Goal: Transaction & Acquisition: Download file/media

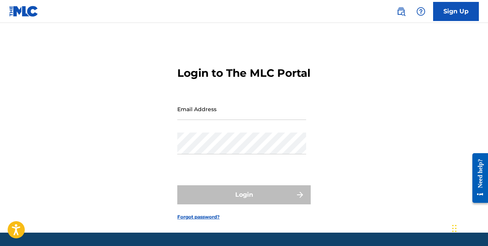
click at [203, 120] on input "Email Address" at bounding box center [241, 109] width 129 height 22
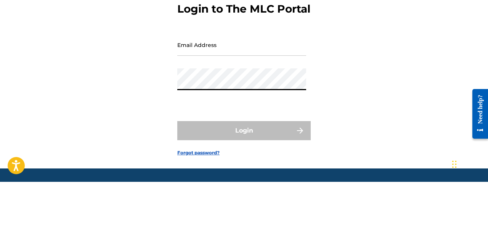
type input "[EMAIL_ADDRESS][DOMAIN_NAME]"
click at [177, 185] on button "Login" at bounding box center [243, 194] width 133 height 19
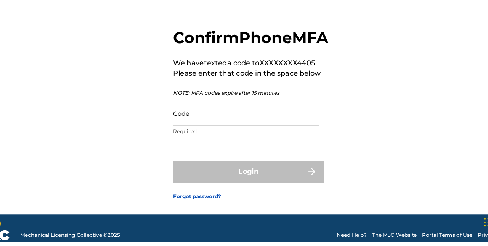
scroll to position [10, 0]
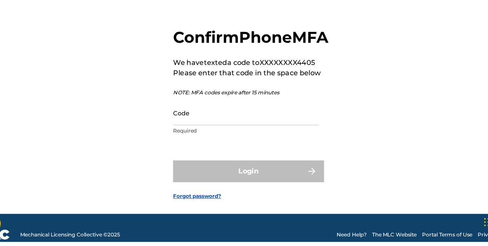
click at [198, 143] on input "Code" at bounding box center [241, 132] width 129 height 22
click at [128, 125] on div "Confirm Phone MFA We have texted a code to XXXXXXXX4405 Please enter that code …" at bounding box center [244, 126] width 488 height 189
click at [222, 143] on input "Code" at bounding box center [241, 132] width 129 height 22
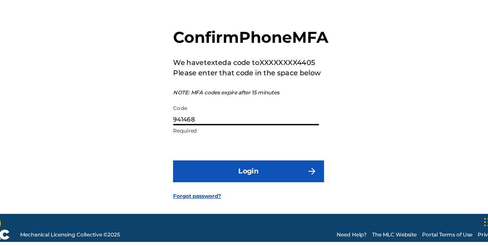
type input "941468"
click at [177, 173] on button "Login" at bounding box center [243, 182] width 133 height 19
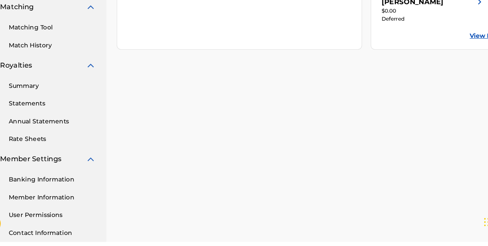
scroll to position [171, 0]
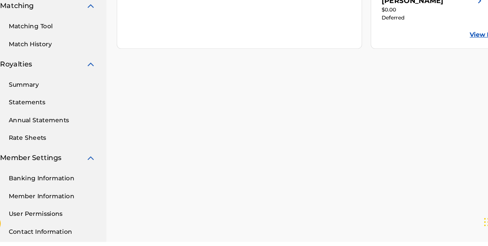
click at [74, 187] on link "Banking Information" at bounding box center [70, 190] width 77 height 8
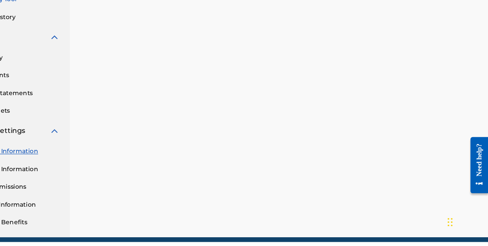
scroll to position [195, 0]
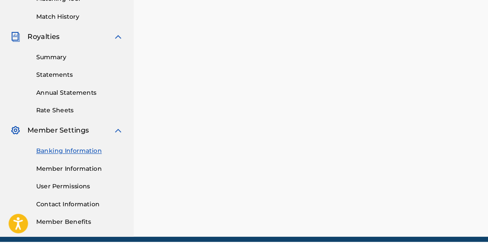
click at [43, 178] on link "Member Information" at bounding box center [70, 181] width 77 height 8
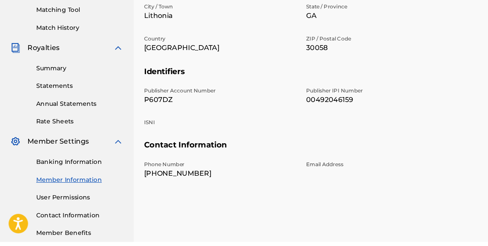
scroll to position [195, 0]
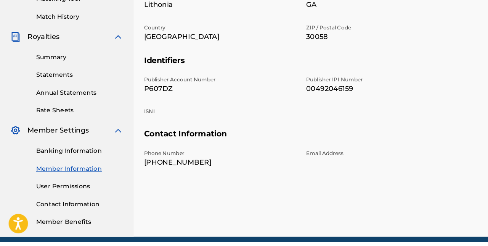
click at [51, 195] on link "User Permissions" at bounding box center [70, 197] width 77 height 8
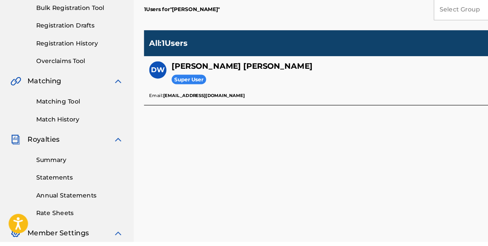
scroll to position [109, 0]
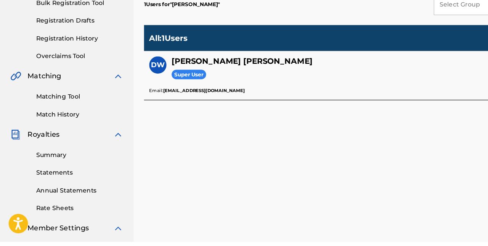
click at [42, 166] on link "Summary" at bounding box center [70, 169] width 77 height 8
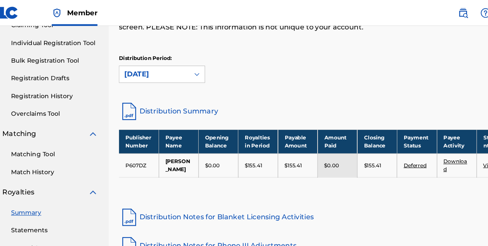
scroll to position [90, 0]
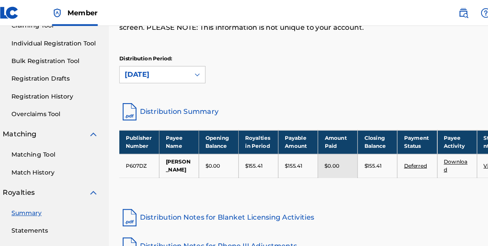
click at [47, 155] on link "Match History" at bounding box center [70, 152] width 77 height 8
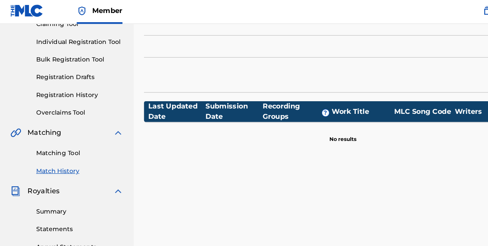
scroll to position [89, 0]
click at [47, 136] on link "Matching Tool" at bounding box center [70, 137] width 77 height 8
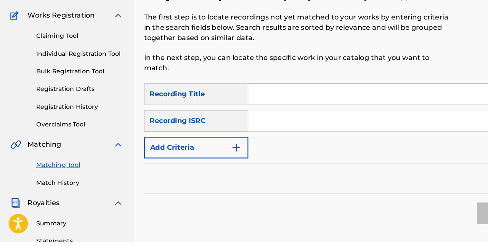
scroll to position [49, 0]
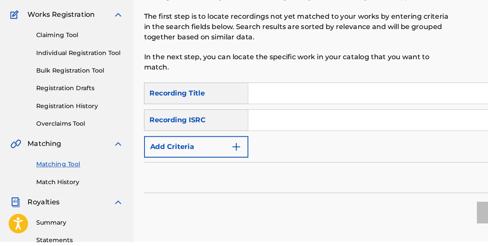
click at [39, 242] on link "Statements" at bounding box center [70, 244] width 77 height 8
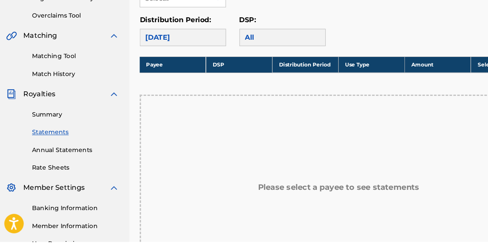
scroll to position [145, 0]
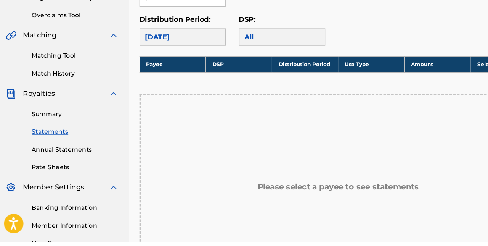
click at [42, 162] on link "Annual Statements" at bounding box center [70, 164] width 77 height 8
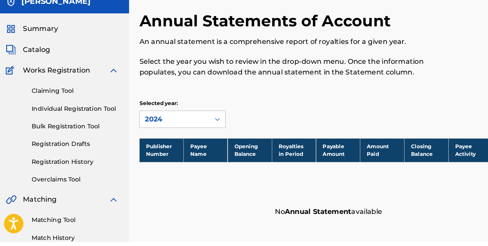
click at [48, 177] on link "Registration History" at bounding box center [70, 175] width 77 height 8
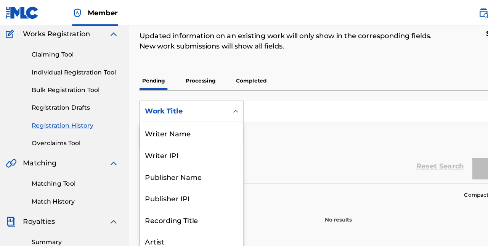
scroll to position [38, 0]
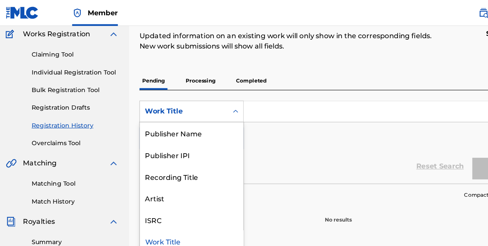
click at [147, 177] on div "Artist" at bounding box center [173, 174] width 91 height 19
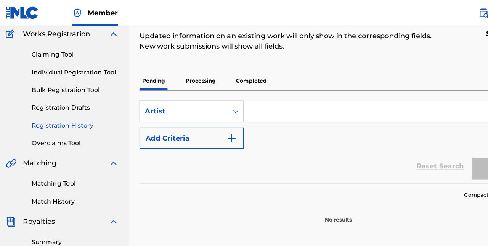
click at [270, 98] on input "Search Form" at bounding box center [349, 98] width 259 height 18
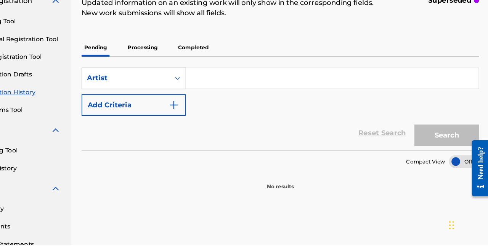
scroll to position [64, 0]
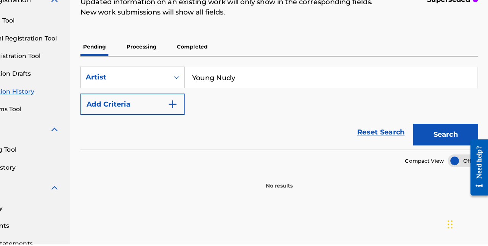
type input "Young Nudy"
click at [443, 147] on button "Search" at bounding box center [450, 148] width 57 height 19
click at [448, 151] on button "Search" at bounding box center [450, 148] width 57 height 19
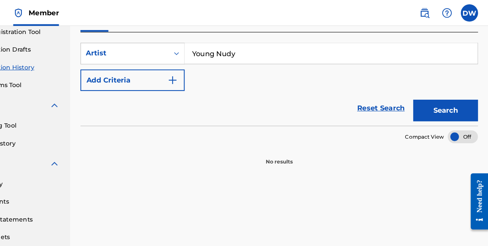
scroll to position [115, 0]
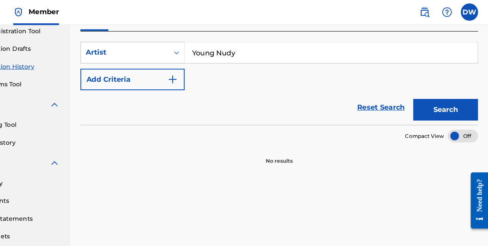
click at [208, 66] on img "Search Form" at bounding box center [208, 70] width 9 height 9
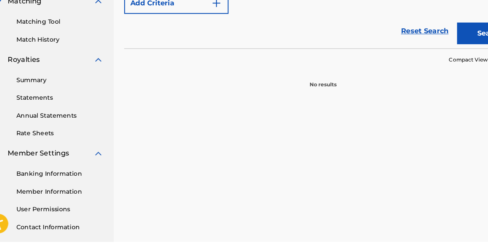
scroll to position [177, 0]
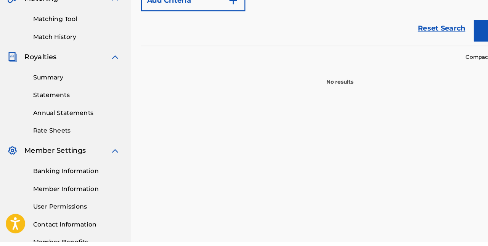
click at [39, 244] on link "Member Benefits" at bounding box center [70, 246] width 77 height 8
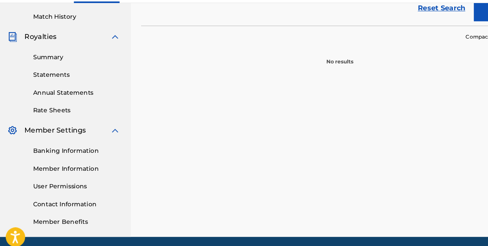
scroll to position [207, 0]
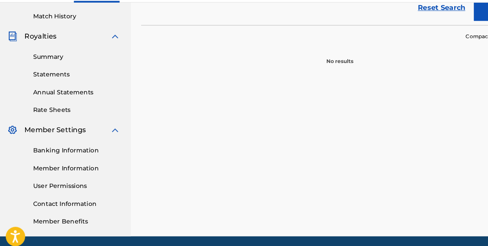
click at [47, 153] on link "Banking Information" at bounding box center [70, 153] width 77 height 8
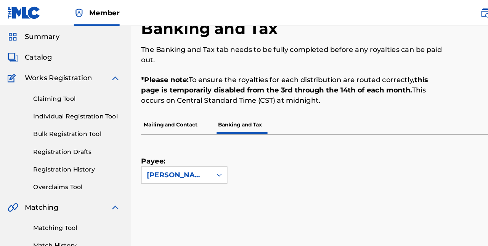
scroll to position [25, 0]
click at [52, 115] on link "Bulk Registration Tool" at bounding box center [70, 119] width 77 height 8
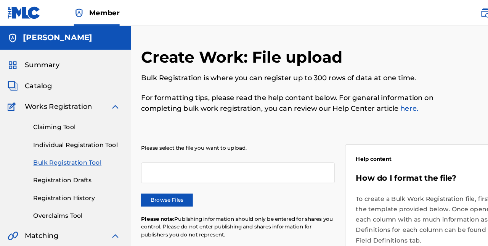
click at [34, 74] on span "Catalog" at bounding box center [36, 75] width 24 height 9
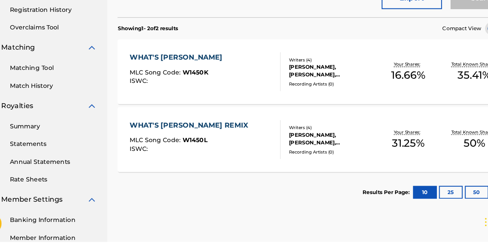
scroll to position [134, 0]
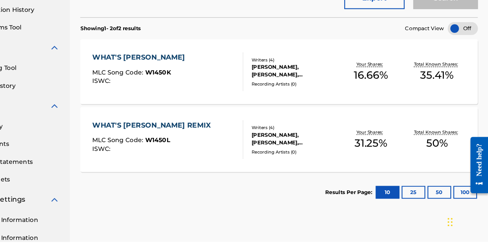
click at [421, 202] on button "25" at bounding box center [421, 201] width 21 height 11
click at [442, 201] on button "50" at bounding box center [444, 201] width 21 height 11
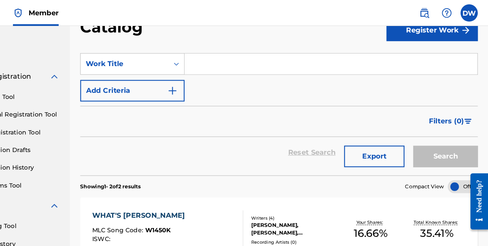
scroll to position [0, 0]
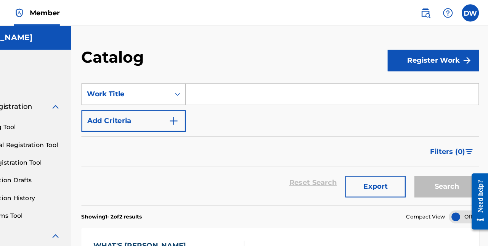
click at [428, 50] on button "Register Work" at bounding box center [438, 53] width 81 height 19
click at [414, 75] on link "Individual" at bounding box center [438, 78] width 81 height 18
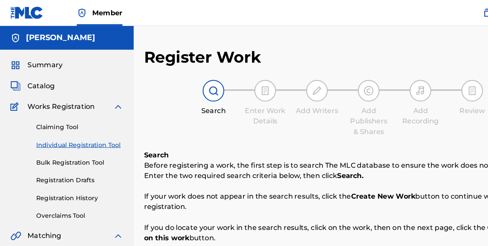
click at [33, 56] on span "Summary" at bounding box center [39, 57] width 31 height 9
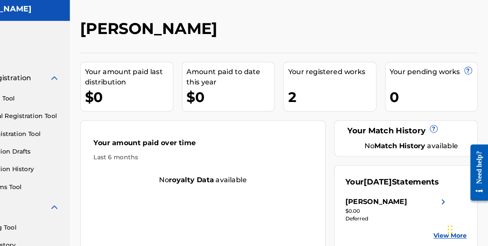
click at [470, 86] on span "?" at bounding box center [470, 88] width 6 height 6
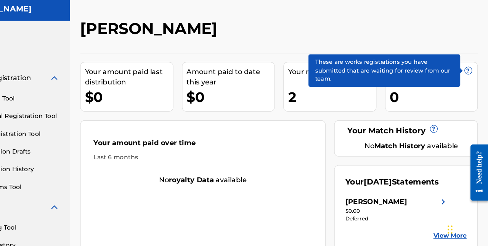
click at [463, 106] on div "0" at bounding box center [440, 111] width 78 height 17
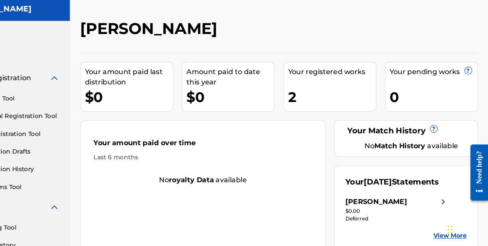
click at [439, 139] on span "?" at bounding box center [440, 139] width 6 height 6
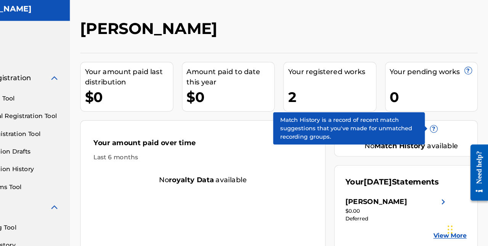
click at [438, 138] on span "?" at bounding box center [440, 139] width 6 height 6
click at [439, 137] on span "?" at bounding box center [440, 139] width 6 height 6
click at [441, 138] on span "?" at bounding box center [440, 139] width 6 height 6
click at [439, 138] on span "?" at bounding box center [440, 139] width 6 height 6
click at [439, 141] on span "?" at bounding box center [440, 139] width 6 height 6
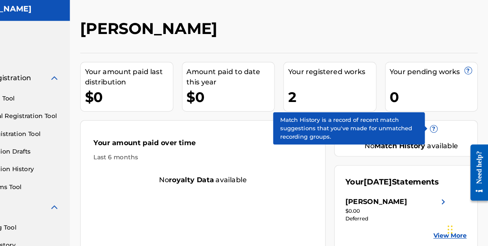
click at [451, 150] on div "No Match History available" at bounding box center [420, 154] width 98 height 9
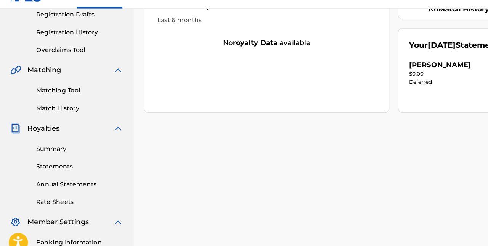
scroll to position [131, 0]
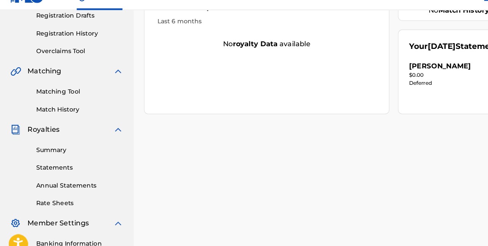
click at [43, 148] on link "Summary" at bounding box center [70, 147] width 77 height 8
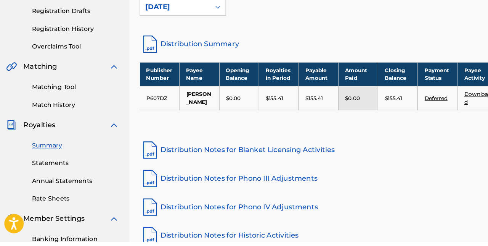
scroll to position [117, 0]
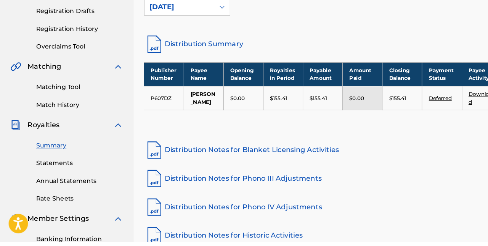
click at [43, 178] on link "Statements" at bounding box center [70, 176] width 77 height 8
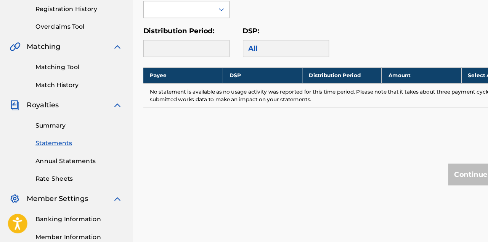
scroll to position [135, 0]
click at [48, 175] on link "Annual Statements" at bounding box center [70, 174] width 77 height 8
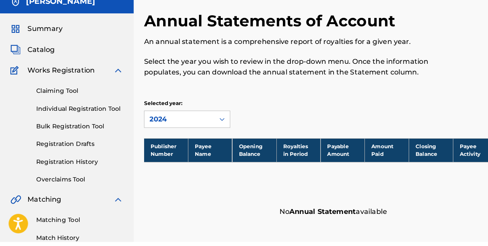
click at [55, 193] on link "Overclaims Tool" at bounding box center [70, 190] width 77 height 8
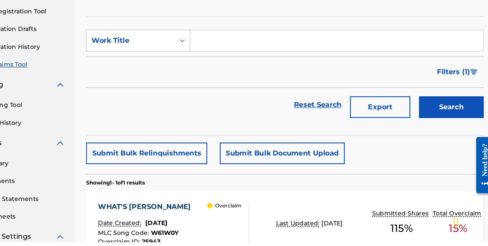
scroll to position [101, 0]
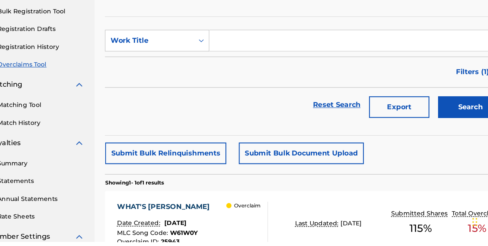
click at [197, 228] on span "[DATE]" at bounding box center [189, 228] width 19 height 7
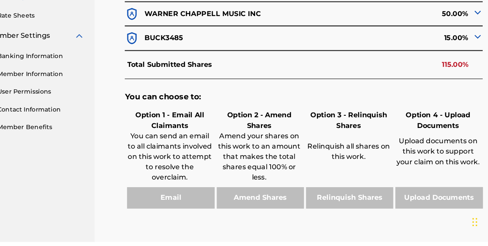
scroll to position [310, 0]
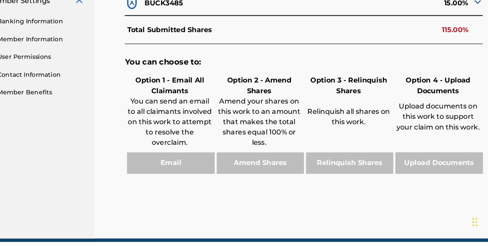
click at [343, 175] on div "Relinquish Shares" at bounding box center [342, 175] width 79 height 19
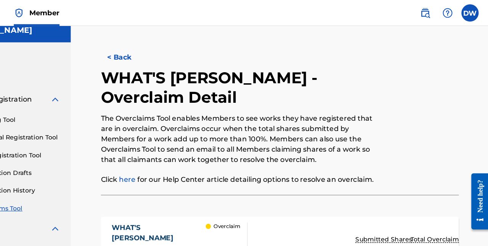
scroll to position [0, 0]
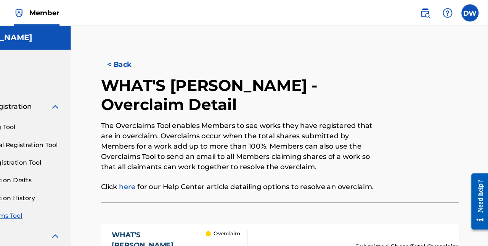
click at [159, 57] on button "< Back" at bounding box center [168, 57] width 46 height 19
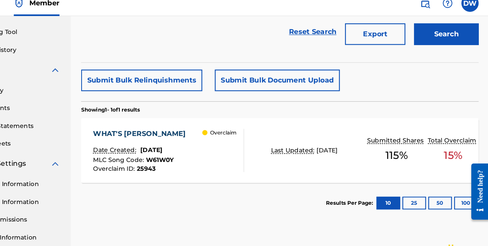
scroll to position [189, 0]
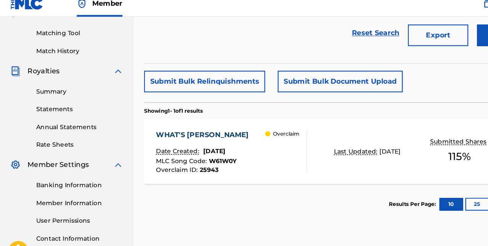
click at [41, 106] on link "Statements" at bounding box center [70, 105] width 77 height 8
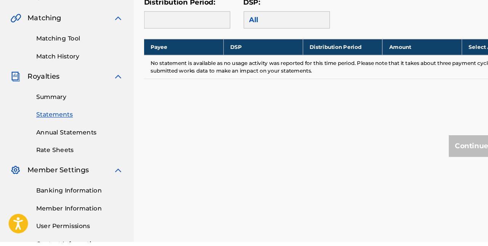
scroll to position [162, 0]
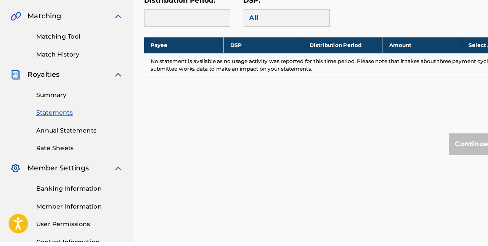
click at [46, 201] on link "Banking Information" at bounding box center [70, 199] width 77 height 8
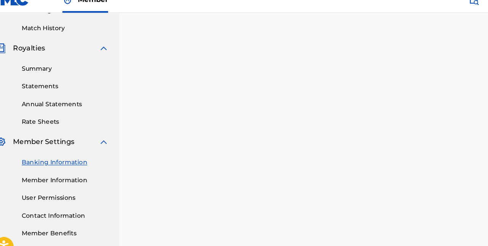
scroll to position [206, 0]
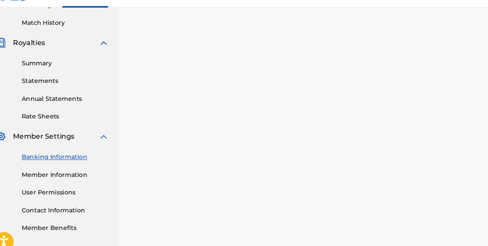
click at [102, 140] on img at bounding box center [104, 136] width 9 height 9
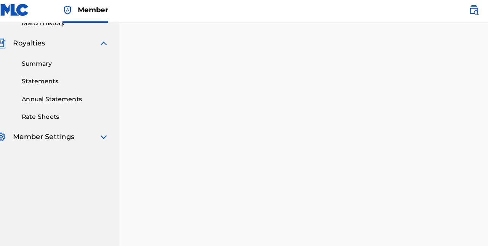
scroll to position [219, 0]
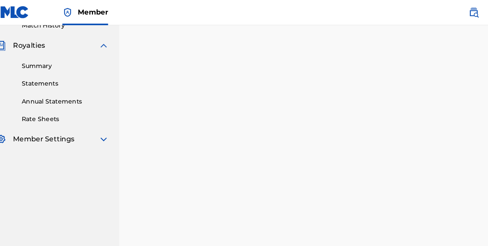
click at [106, 125] on img at bounding box center [104, 123] width 9 height 9
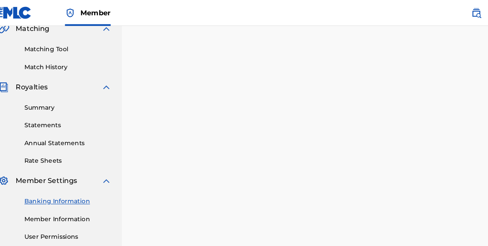
scroll to position [182, 0]
click at [101, 79] on img at bounding box center [104, 77] width 9 height 9
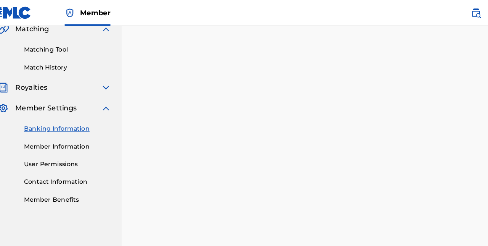
click at [106, 80] on img at bounding box center [104, 77] width 9 height 9
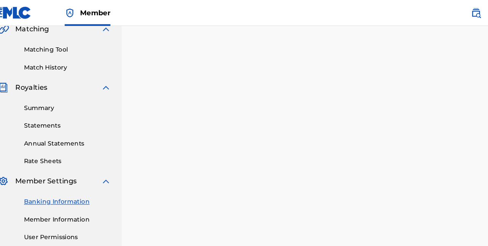
click at [43, 96] on link "Summary" at bounding box center [70, 95] width 77 height 8
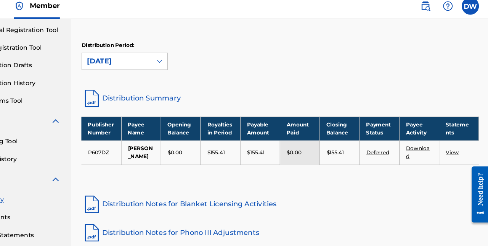
scroll to position [95, 0]
click at [456, 141] on link "View" at bounding box center [454, 141] width 11 height 6
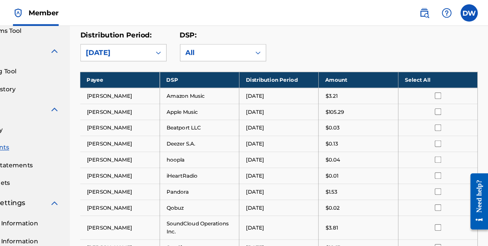
scroll to position [160, 0]
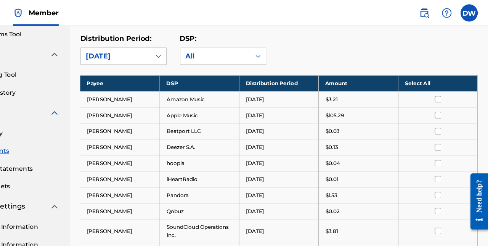
click at [439, 75] on th "Select All" at bounding box center [443, 73] width 70 height 14
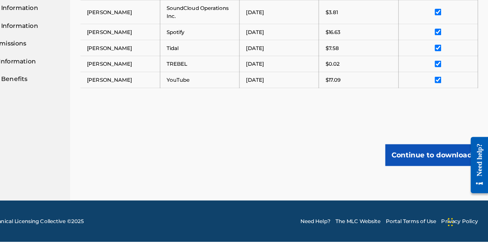
scroll to position [369, 0]
click at [435, 178] on button "Continue to download" at bounding box center [438, 168] width 82 height 19
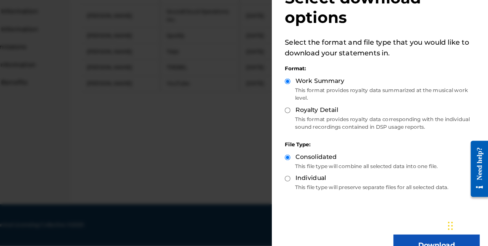
click at [420, 245] on button "Download" at bounding box center [442, 245] width 76 height 19
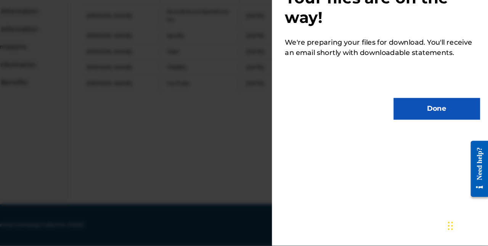
click at [432, 125] on button "Done" at bounding box center [442, 124] width 76 height 19
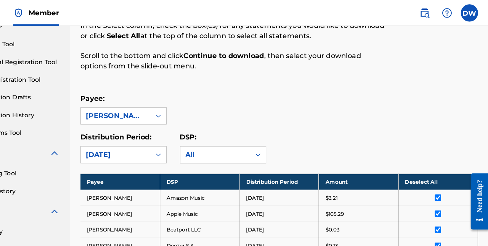
scroll to position [72, 0]
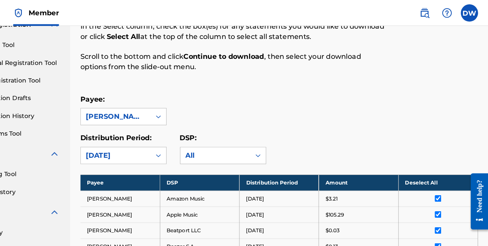
click at [438, 162] on th "Deselect All" at bounding box center [443, 161] width 70 height 14
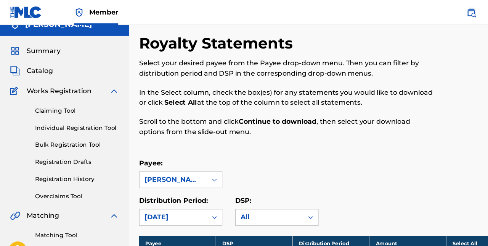
scroll to position [0, 0]
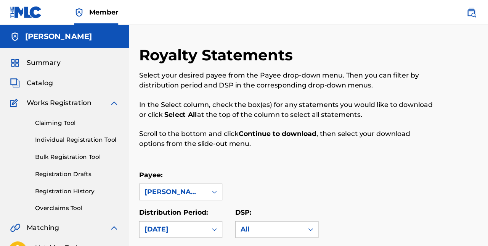
click at [34, 55] on span "Summary" at bounding box center [39, 57] width 31 height 9
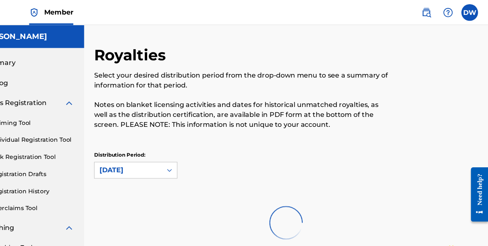
scroll to position [95, 0]
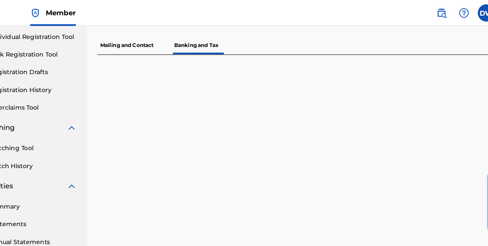
scroll to position [182, 0]
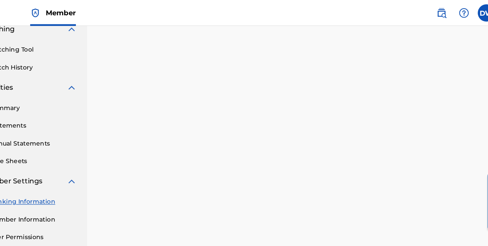
click at [467, 14] on label at bounding box center [471, 11] width 15 height 15
click at [471, 11] on input "DW [PERSON_NAME] [EMAIL_ADDRESS][DOMAIN_NAME] Notification Preferences Profile …" at bounding box center [471, 11] width 0 height 0
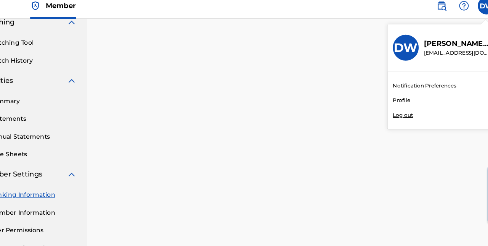
click at [396, 108] on div "Member DW DW [PERSON_NAME] [EMAIL_ADDRESS][DOMAIN_NAME] Notification Preference…" at bounding box center [244, 172] width 488 height 708
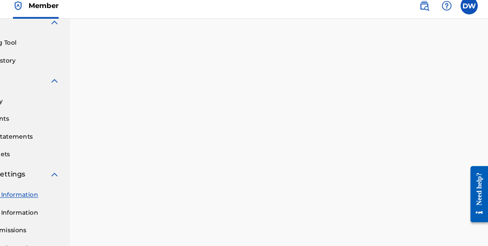
click at [465, 13] on label at bounding box center [471, 11] width 15 height 15
click at [471, 11] on input "DW [PERSON_NAME] [EMAIL_ADDRESS][DOMAIN_NAME] Notification Preferences Profile …" at bounding box center [471, 11] width 0 height 0
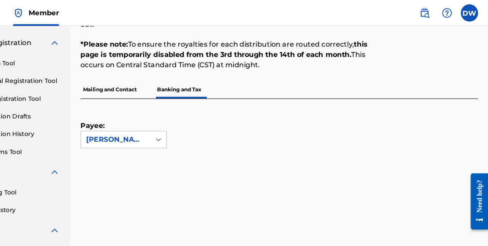
scroll to position [0, 0]
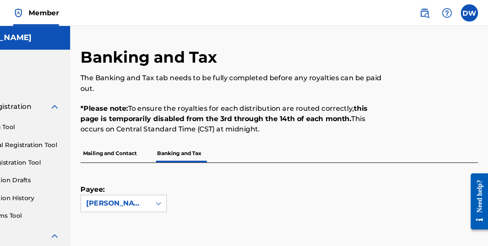
click at [476, 7] on label at bounding box center [471, 11] width 15 height 15
click at [471, 11] on input "DW [PERSON_NAME] [EMAIL_ADDRESS][DOMAIN_NAME] Notification Preferences Profile …" at bounding box center [471, 11] width 0 height 0
